Goal: Use online tool/utility: Use online tool/utility

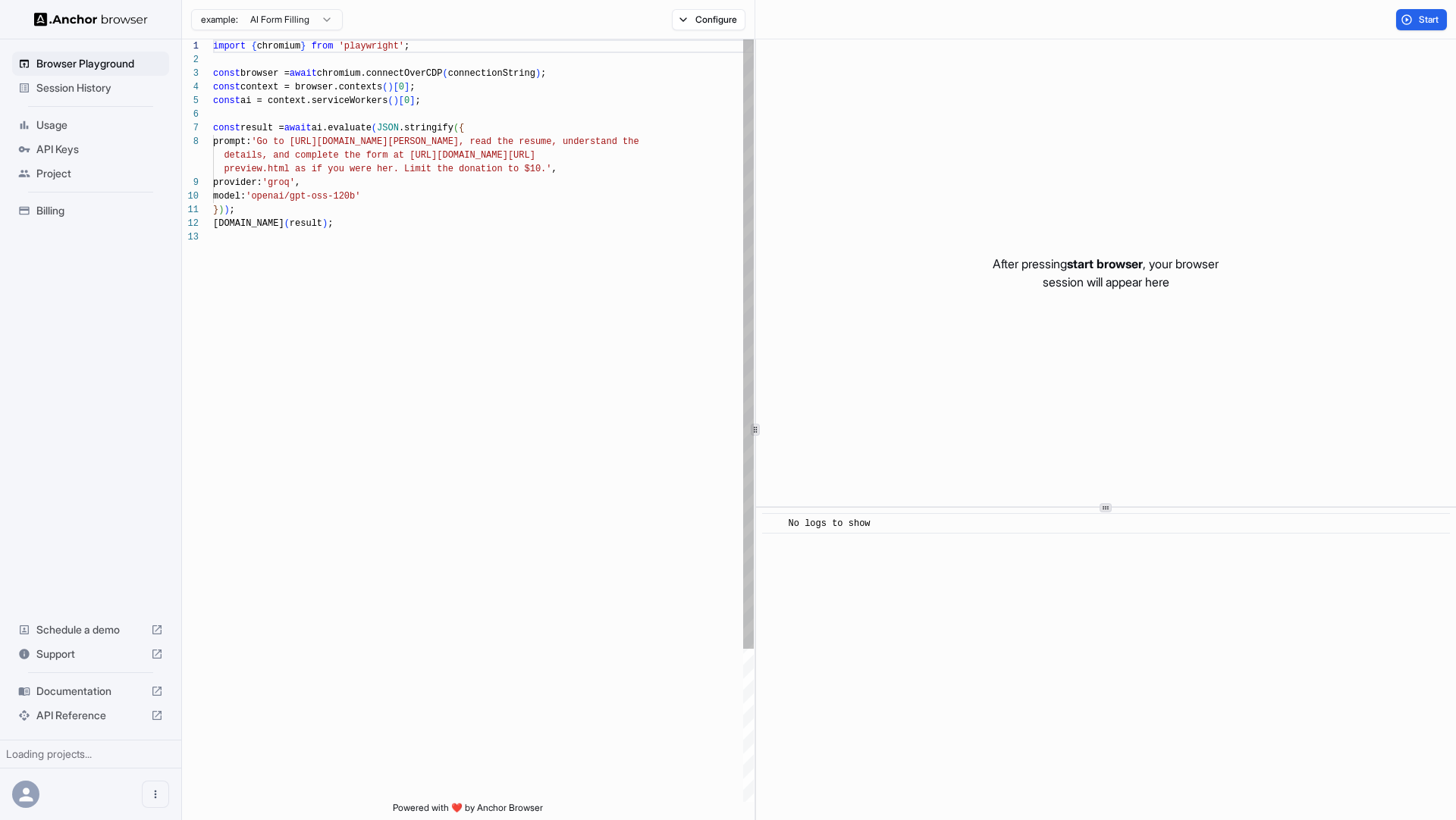
scroll to position [109, 0]
drag, startPoint x: 513, startPoint y: 209, endPoint x: 357, endPoint y: 176, distance: 159.5
click at [502, 210] on div "} ) ) ;" at bounding box center [482, 209] width 540 height 13
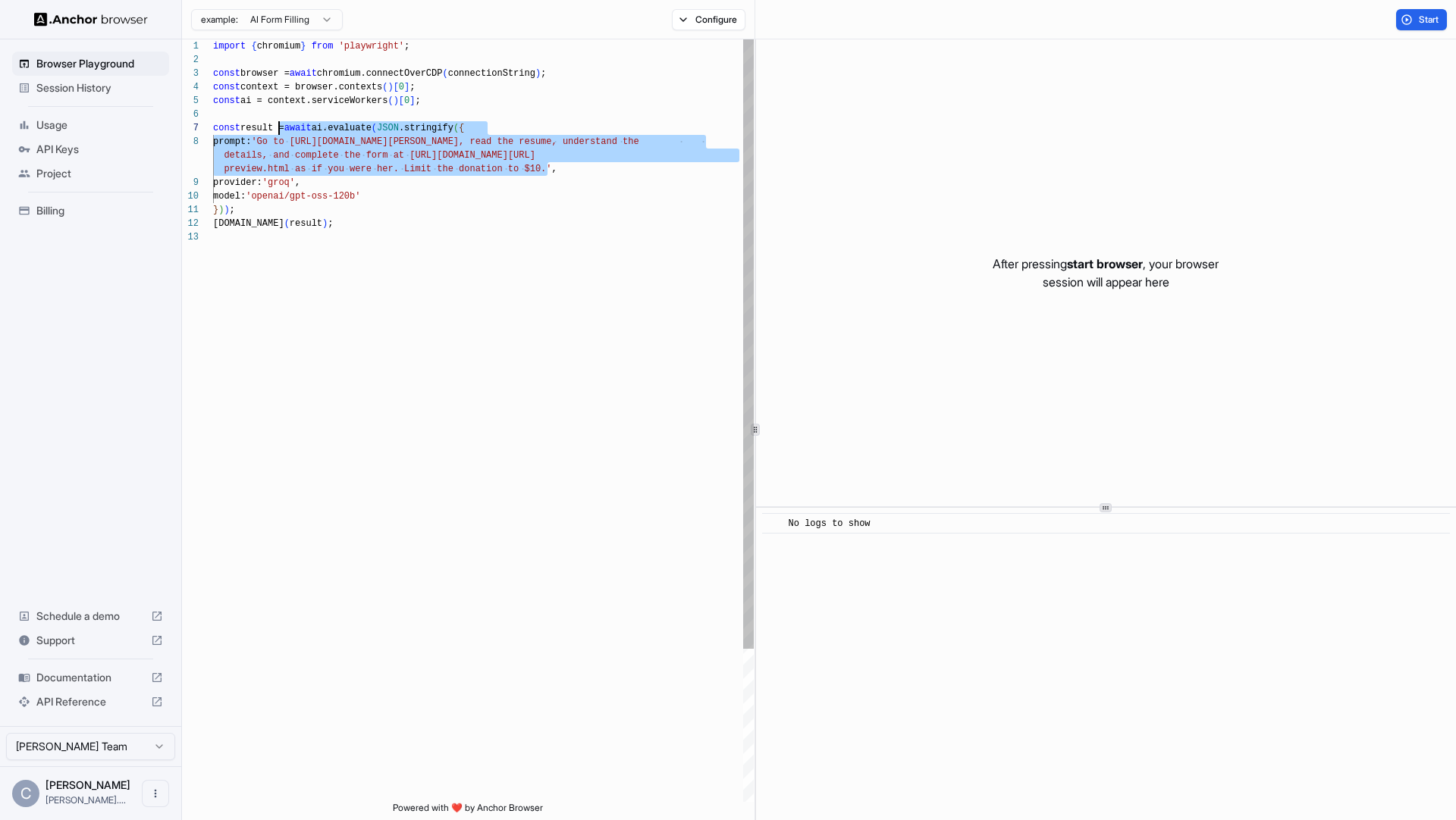
scroll to position [95, 0]
drag, startPoint x: 546, startPoint y: 167, endPoint x: 279, endPoint y: 142, distance: 268.2
click at [279, 142] on div "import { chromium } from 'playwright' ; const browser = await chromium.connectO…" at bounding box center [482, 516] width 540 height 954
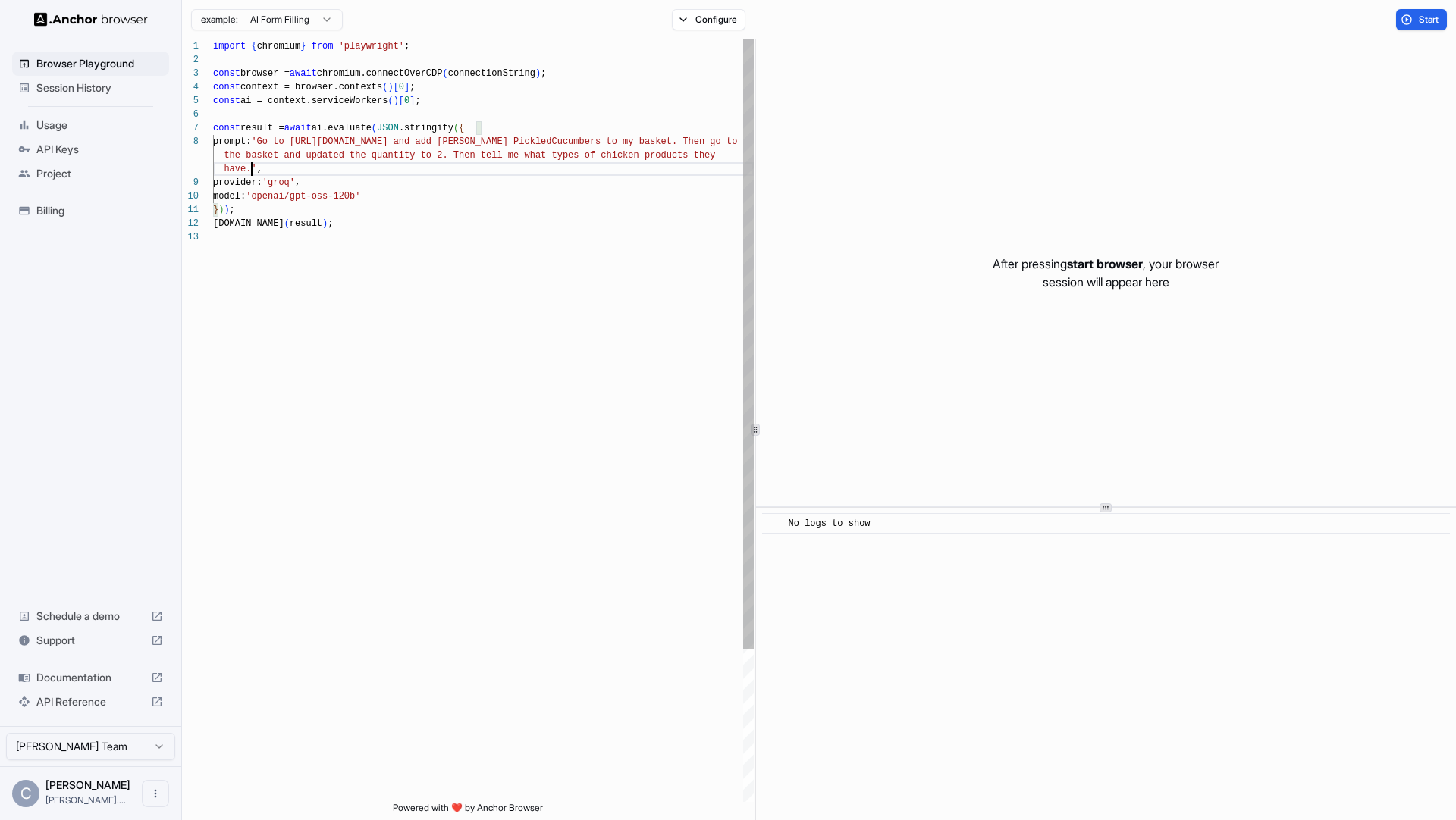
scroll to position [123, 0]
click at [544, 217] on div "import { chromium } from 'playwright' ; const browser = await chromium.connectO…" at bounding box center [482, 516] width 540 height 954
click at [1438, 16] on span "Start" at bounding box center [1429, 20] width 21 height 13
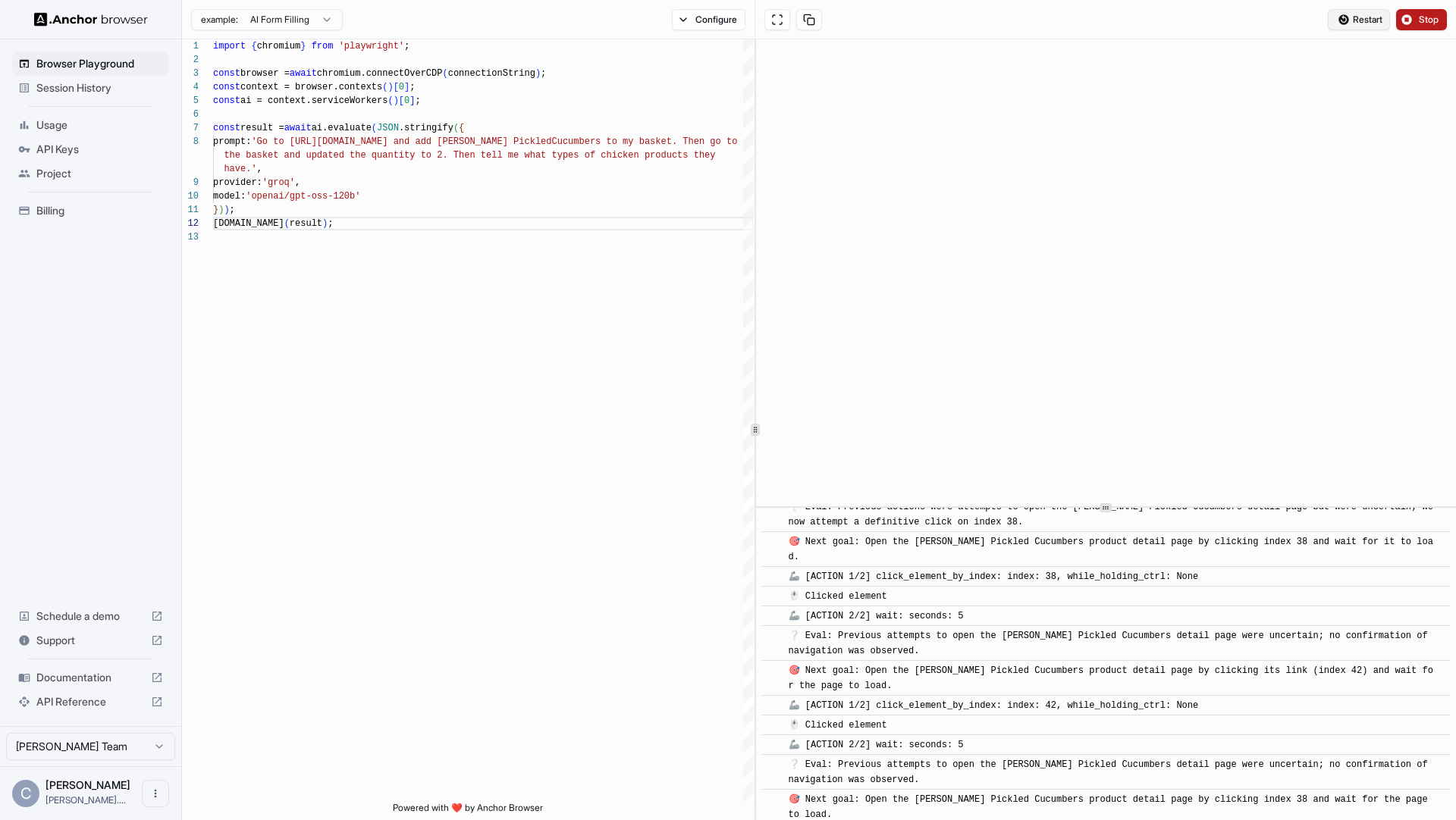
scroll to position [1867, 0]
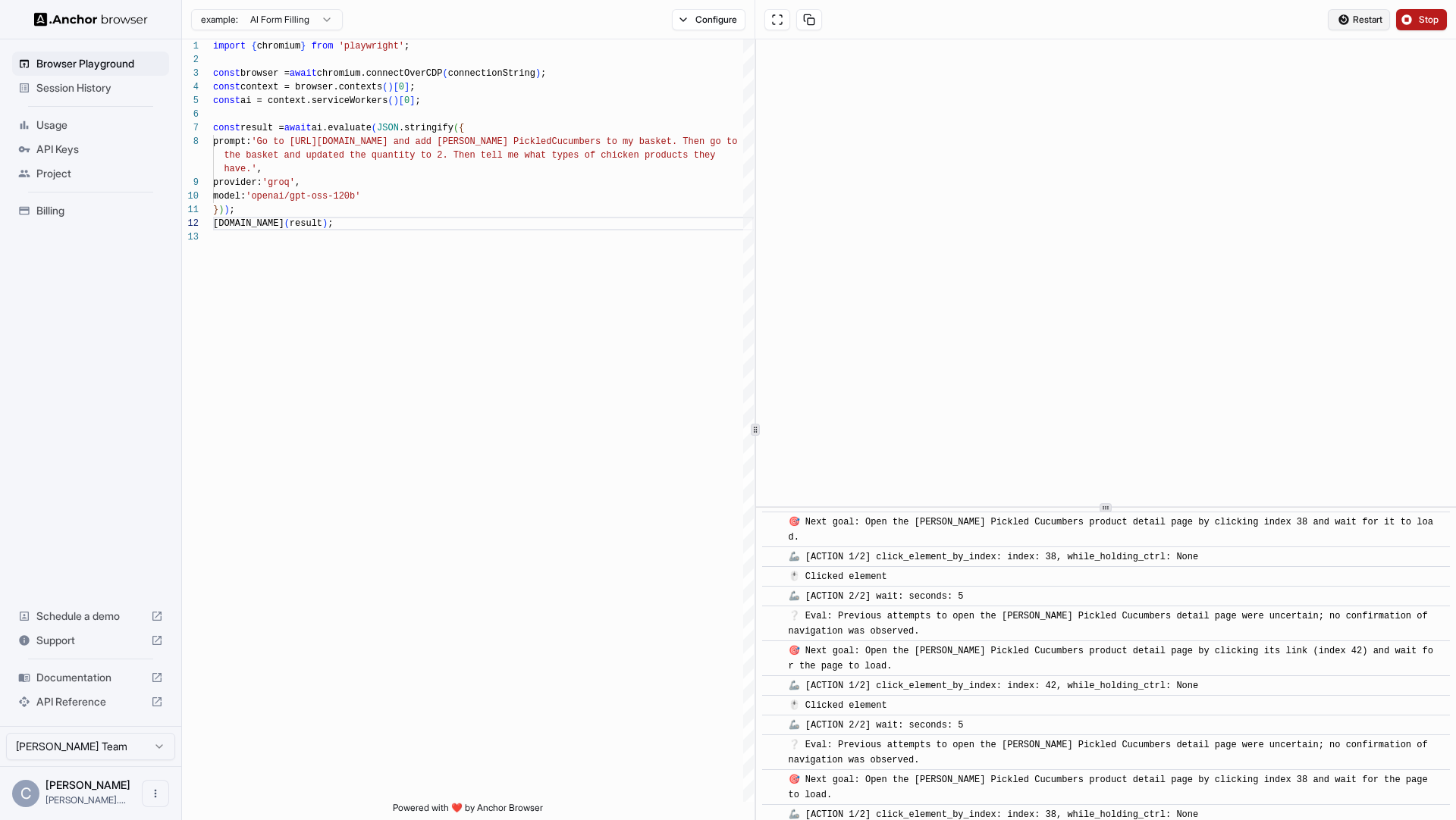
click at [1361, 21] on span "Restart" at bounding box center [1368, 20] width 30 height 13
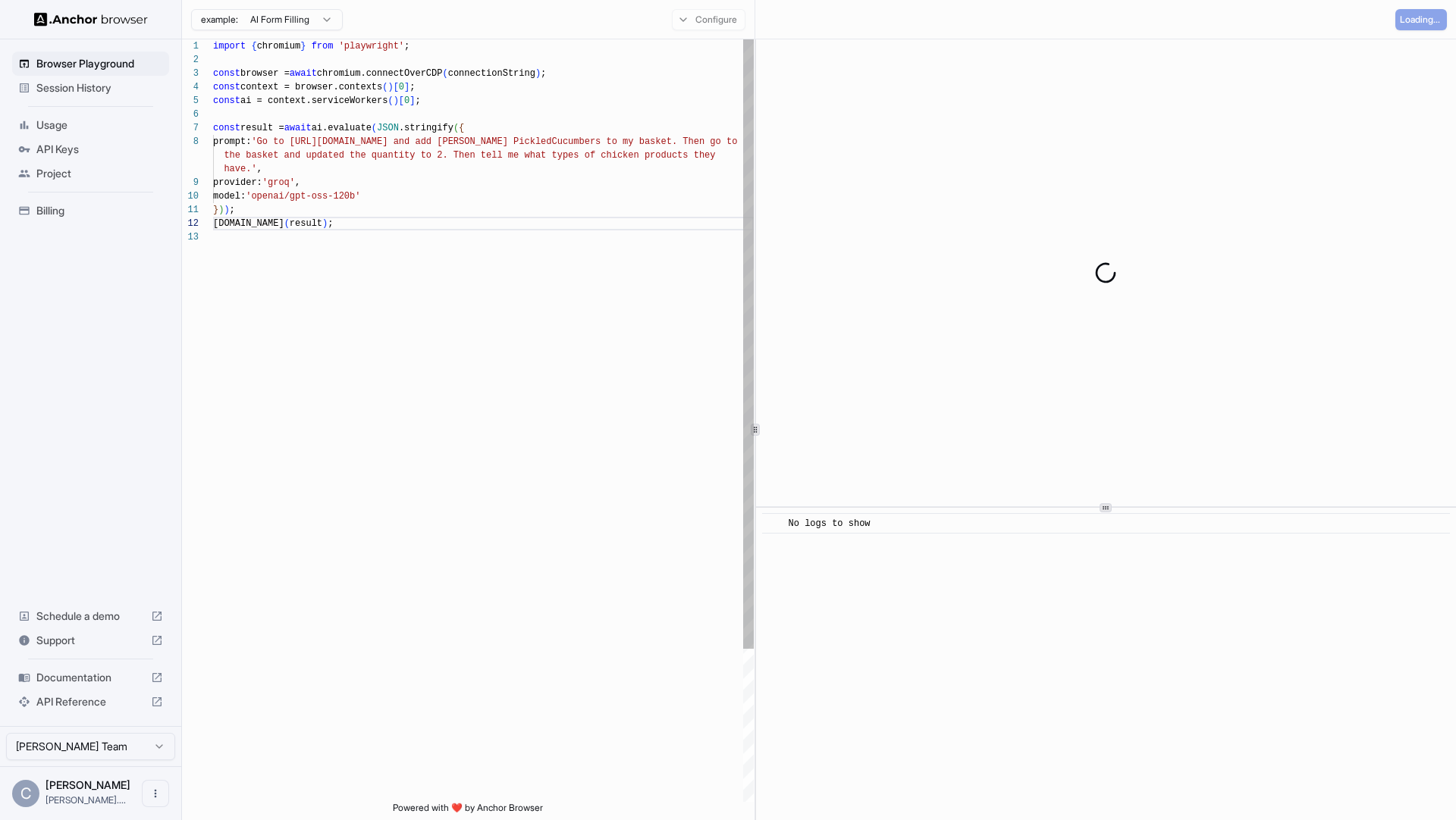
drag, startPoint x: 507, startPoint y: 300, endPoint x: 440, endPoint y: 242, distance: 88.6
click at [506, 301] on div "import { chromium } from 'playwright' ; const browser = await chromium.connectO…" at bounding box center [482, 516] width 540 height 954
drag, startPoint x: 432, startPoint y: 356, endPoint x: 439, endPoint y: 347, distance: 11.4
click at [432, 355] on div "import { chromium } from 'playwright' ; const browser = await chromium.connectO…" at bounding box center [482, 516] width 540 height 954
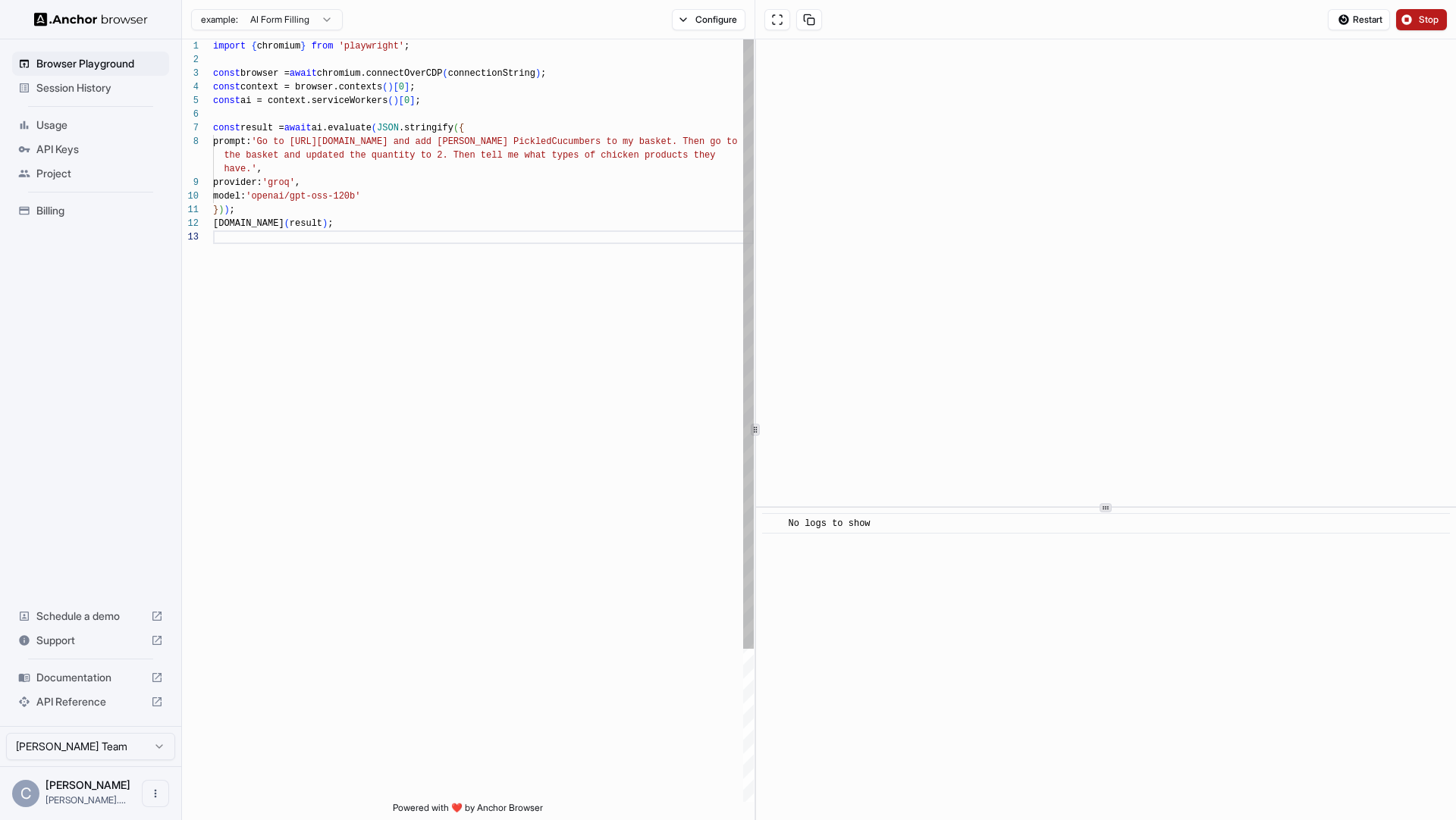
drag, startPoint x: 344, startPoint y: 155, endPoint x: 373, endPoint y: 150, distance: 29.4
click at [344, 155] on div "import { chromium } from 'playwright' ; const browser = await chromium.connectO…" at bounding box center [482, 516] width 540 height 954
click at [440, 148] on div "import { chromium } from 'playwright' ; const browser = await chromium.connectO…" at bounding box center [482, 516] width 540 height 954
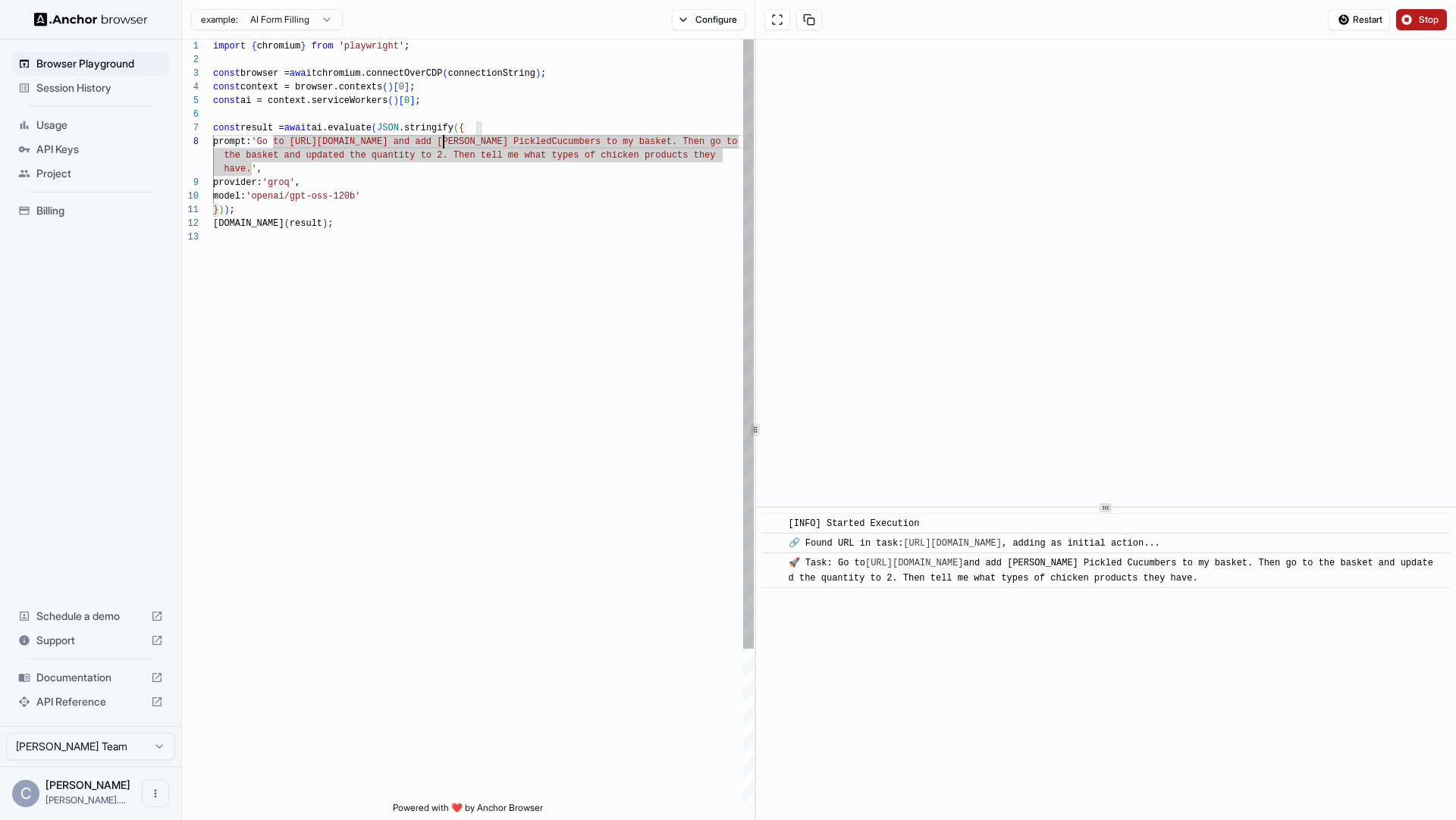
click at [1424, 17] on span "Stop" at bounding box center [1429, 20] width 21 height 13
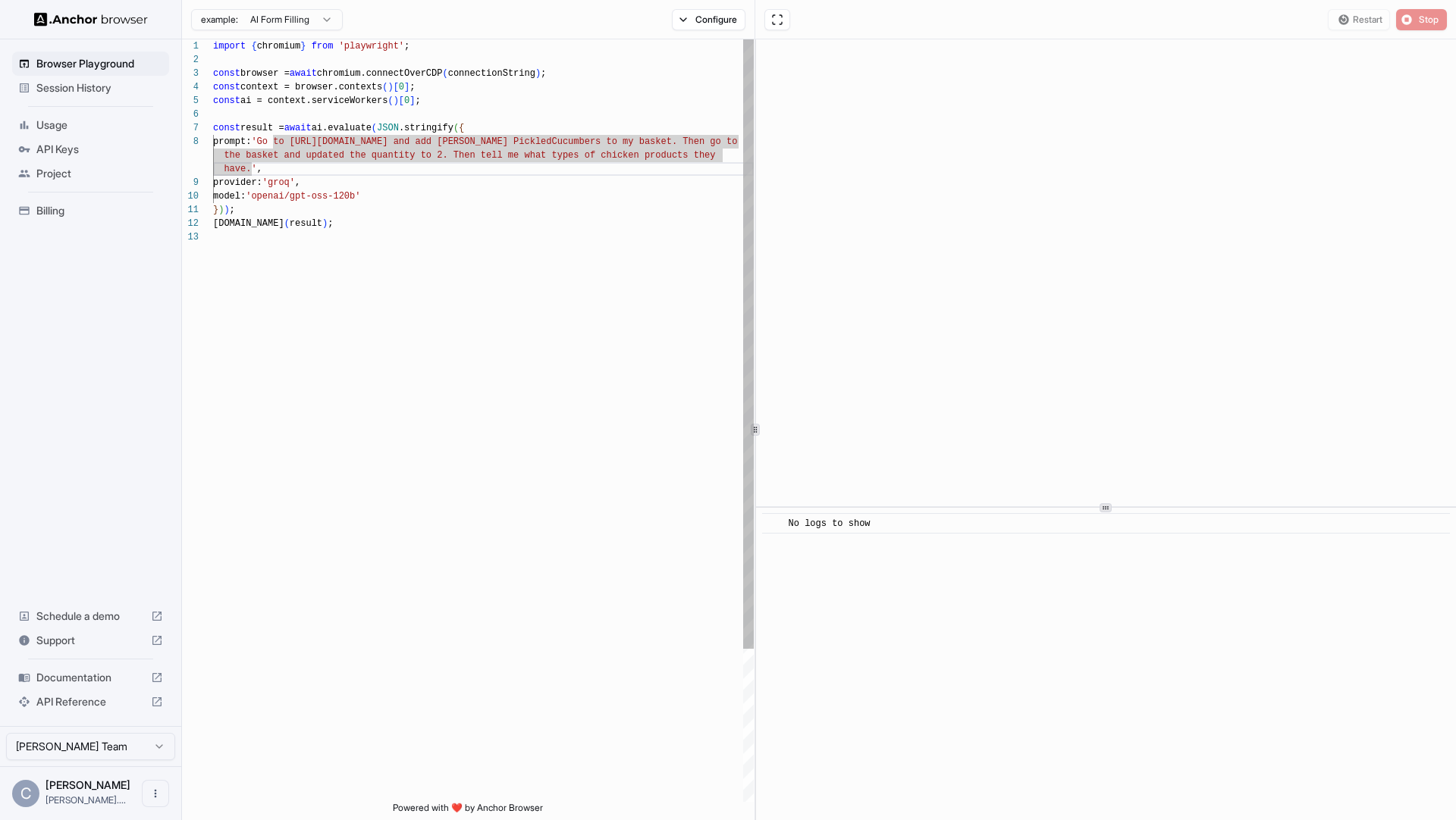
click at [256, 159] on div "import { chromium } from 'playwright' ; const browser = await chromium.connectO…" at bounding box center [482, 516] width 540 height 954
click at [242, 170] on span "have.'" at bounding box center [240, 169] width 33 height 11
click at [249, 209] on div "} ) ) ;" at bounding box center [482, 209] width 540 height 13
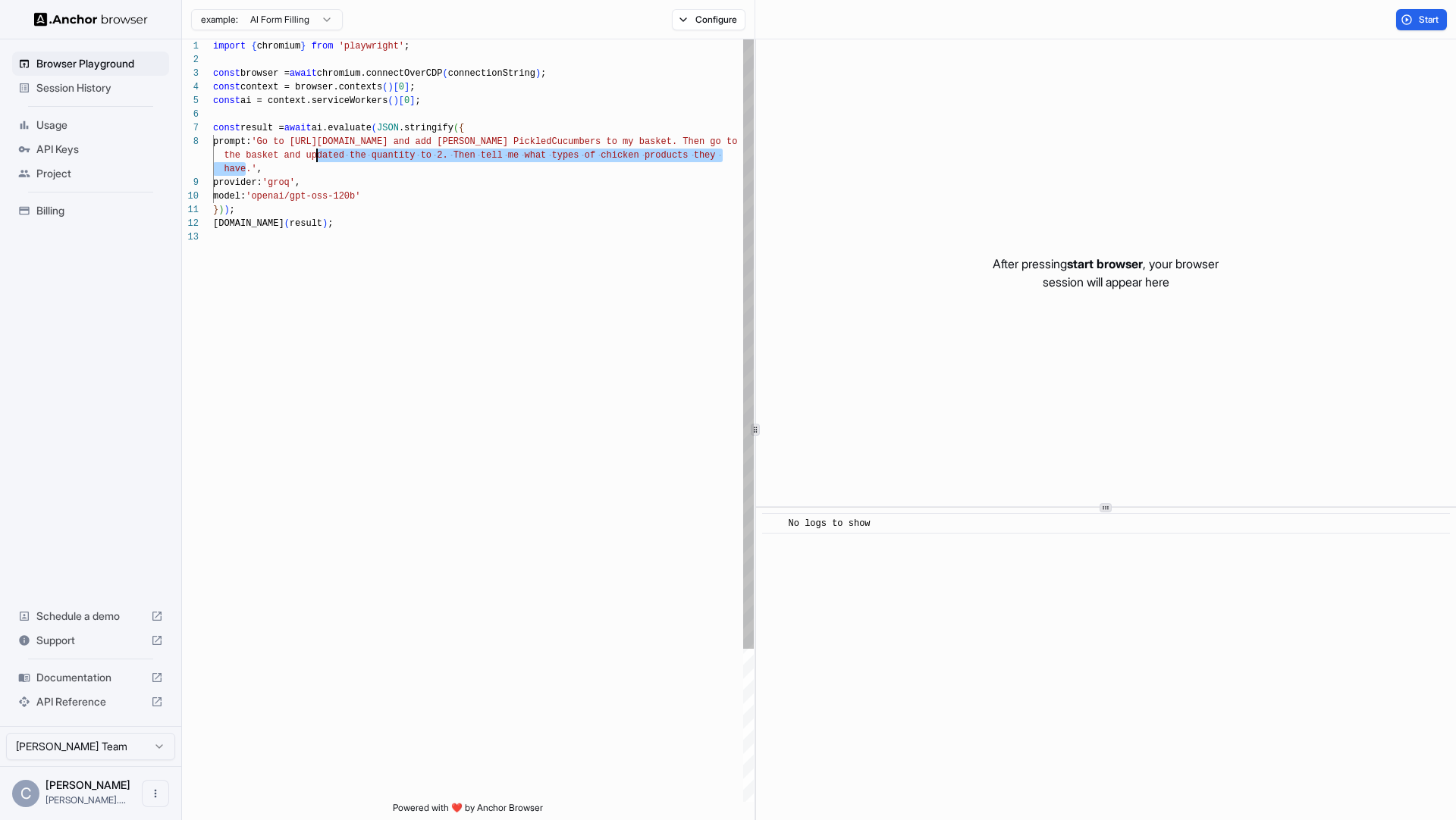
scroll to position [95, 0]
drag, startPoint x: 242, startPoint y: 171, endPoint x: 381, endPoint y: 151, distance: 140.4
click at [319, 139] on div "import { chromium } from 'playwright' ; const browser = await chromium.connectO…" at bounding box center [482, 516] width 540 height 954
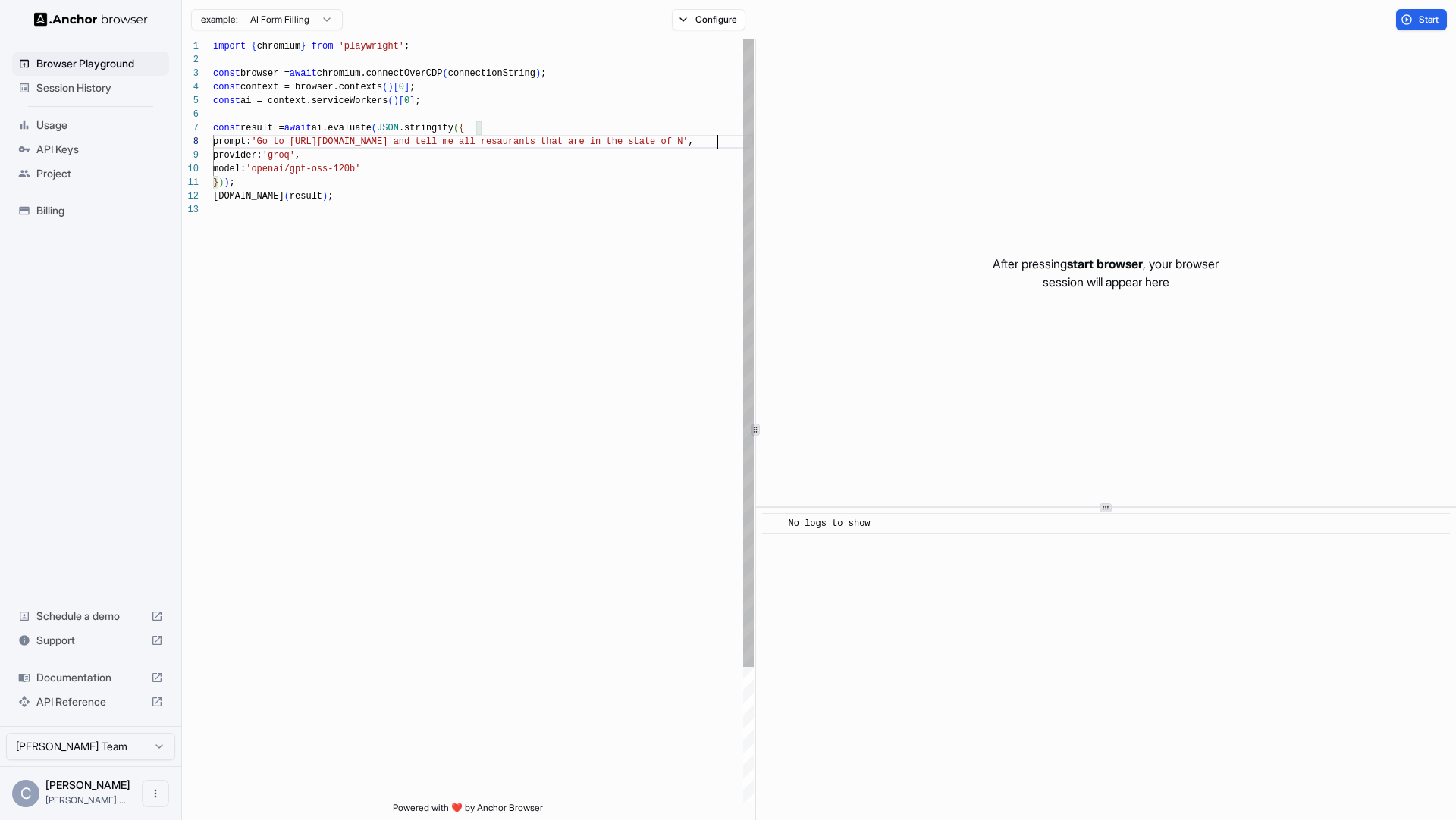
scroll to position [109, 0]
type textarea "**********"
click at [1402, 21] on button "Start" at bounding box center [1421, 20] width 51 height 21
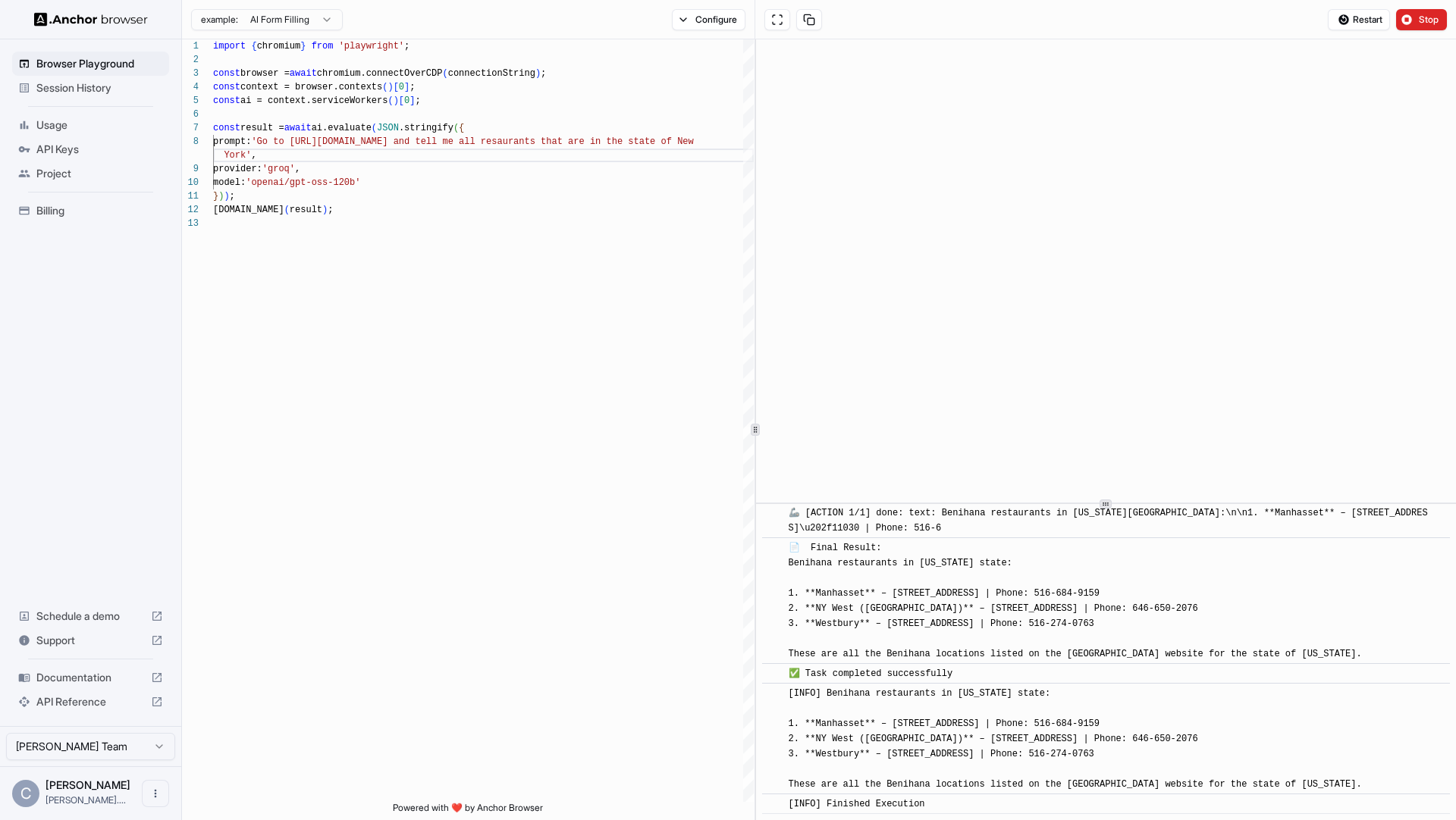
scroll to position [2550, 0]
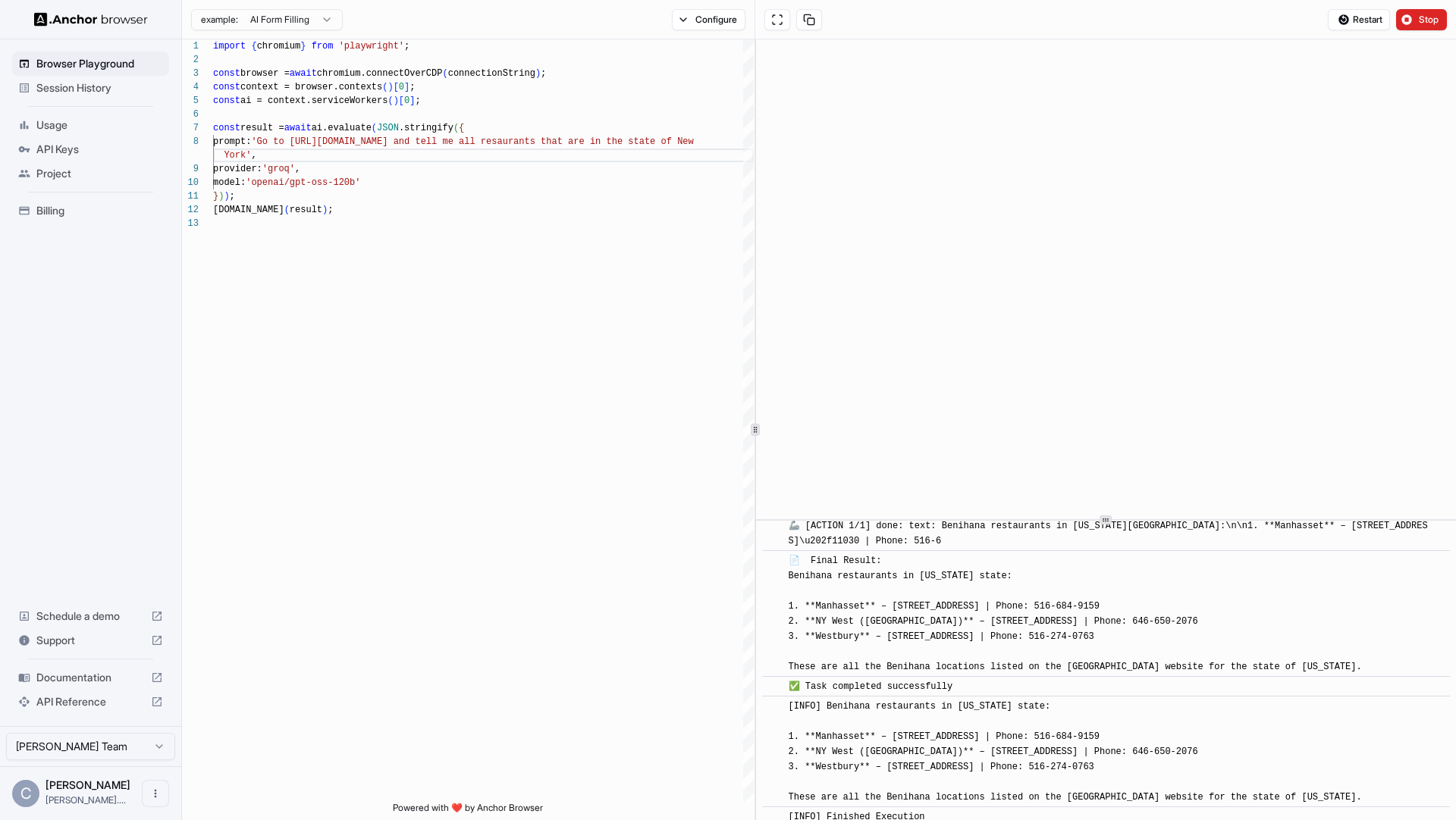
click at [1082, 520] on div at bounding box center [1106, 520] width 700 height 1
